Goal: Task Accomplishment & Management: Use online tool/utility

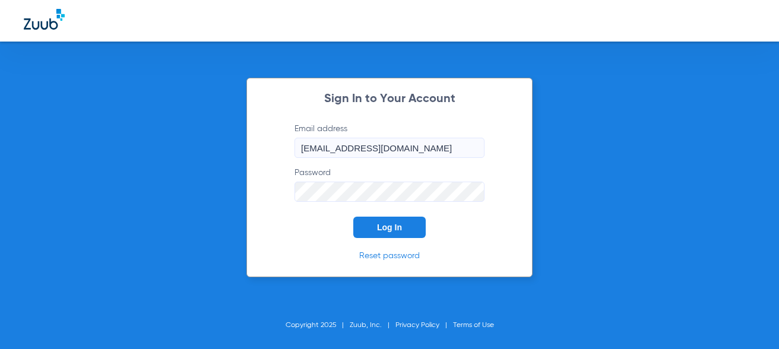
click at [409, 225] on button "Log In" at bounding box center [389, 227] width 72 height 21
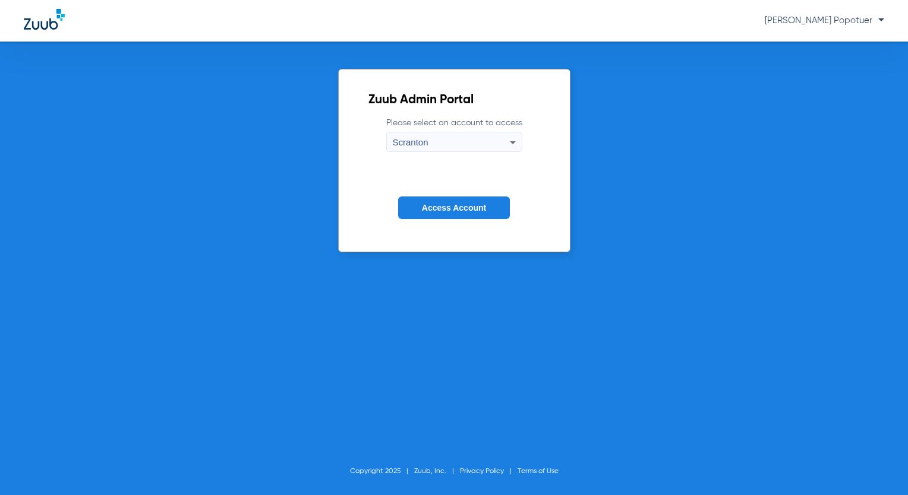
click at [497, 146] on div "Scranton" at bounding box center [451, 142] width 117 height 20
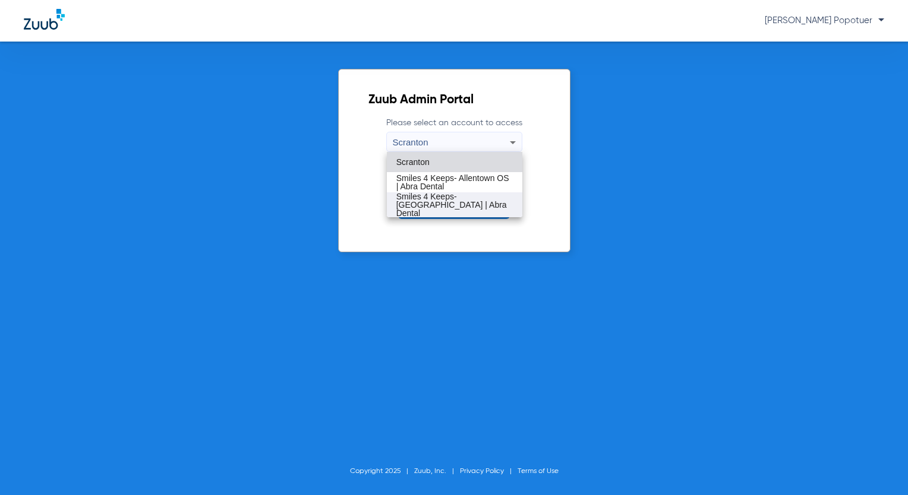
click at [497, 198] on span "Smiles 4 Keeps- [GEOGRAPHIC_DATA] | Abra Dental" at bounding box center [454, 204] width 116 height 25
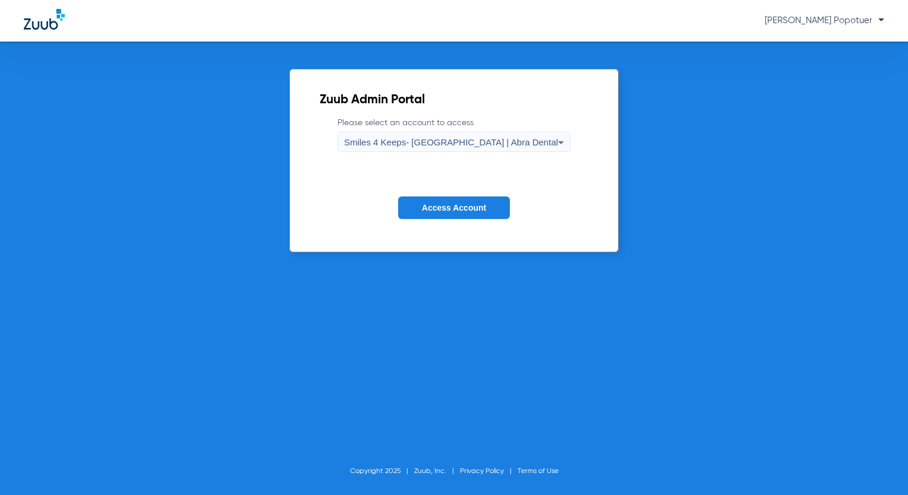
click at [447, 208] on span "Access Account" at bounding box center [454, 208] width 64 height 10
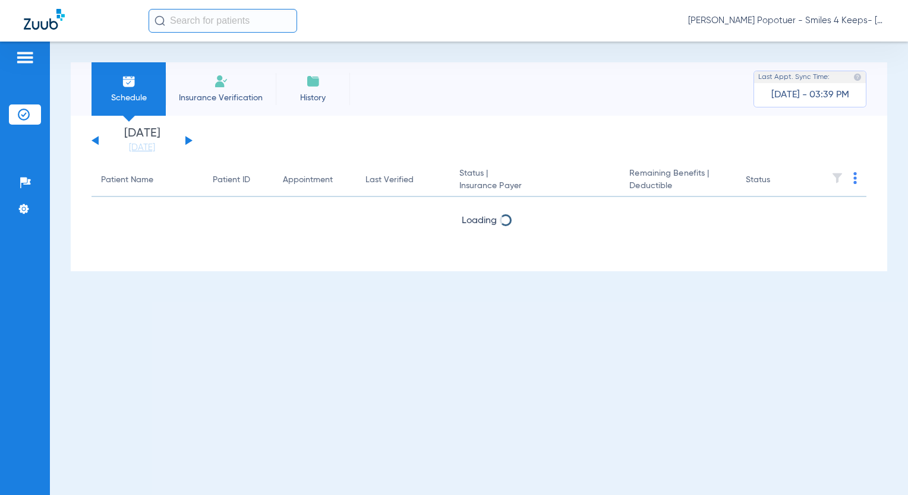
click at [185, 142] on div "[DATE] [DATE] [DATE] [DATE] [DATE] [DATE] [DATE] [DATE] [DATE] [DATE] [DATE] [D…" at bounding box center [141, 141] width 101 height 26
click at [189, 140] on button at bounding box center [188, 140] width 7 height 9
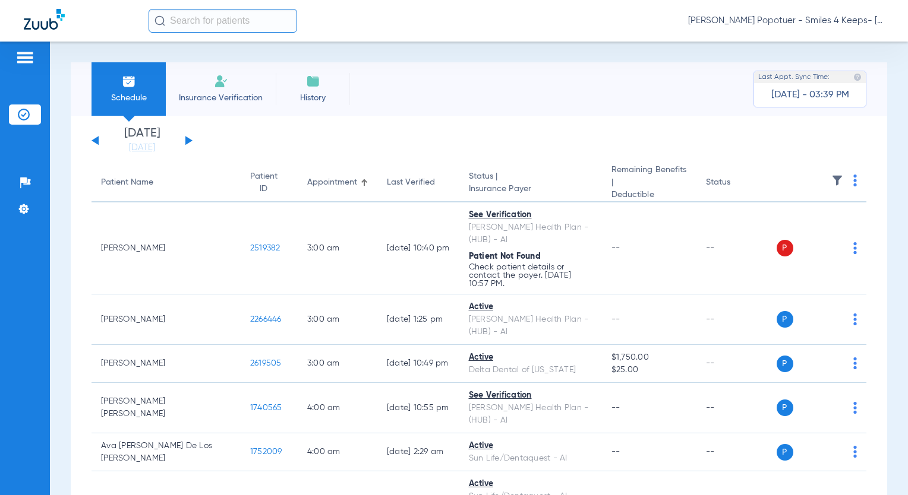
click at [853, 180] on img at bounding box center [855, 181] width 4 height 12
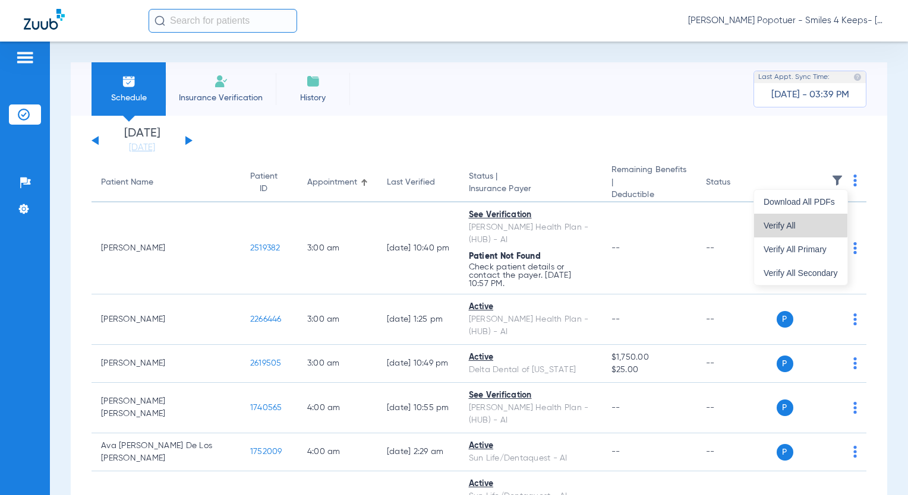
click at [799, 222] on span "Verify All" at bounding box center [800, 226] width 74 height 8
